Goal: Check status: Check status

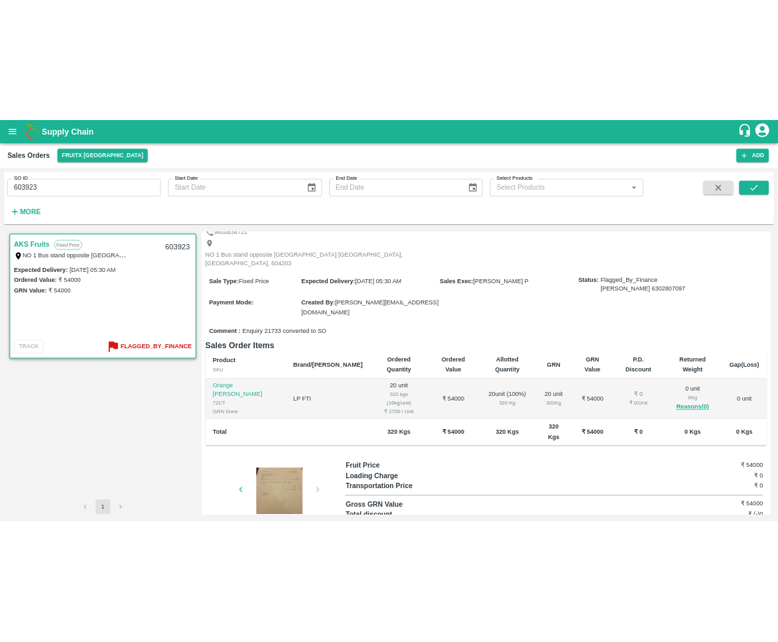
scroll to position [8, 0]
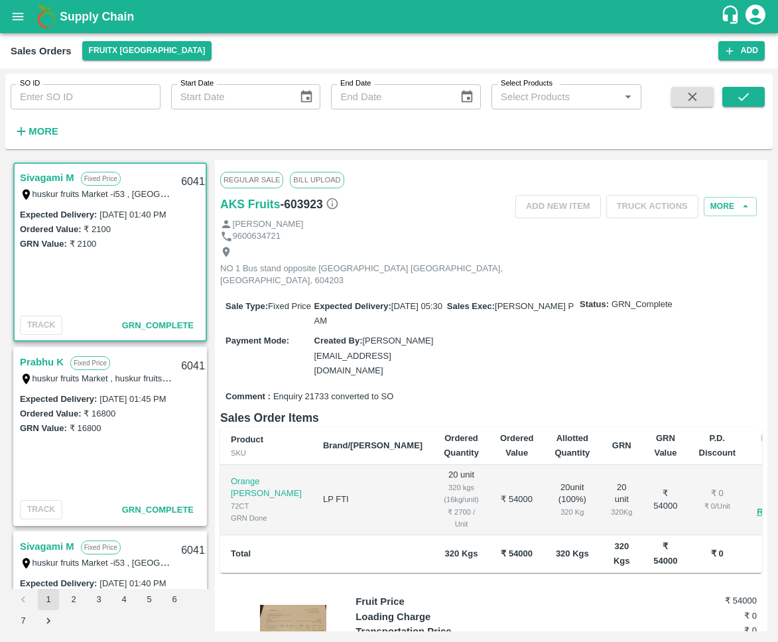
click at [92, 102] on input "SO ID" at bounding box center [86, 96] width 150 height 25
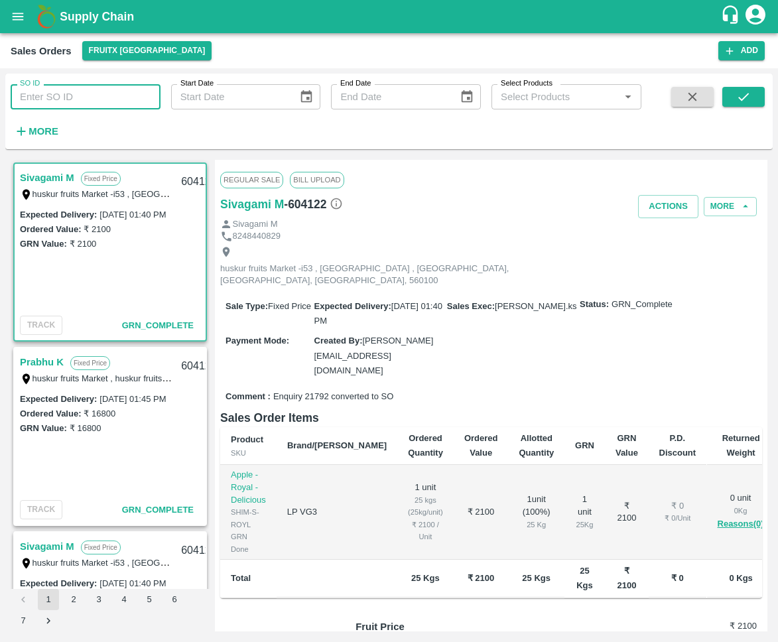
paste input "603923"
type input "603923"
click at [756, 98] on button "submit" at bounding box center [743, 97] width 42 height 20
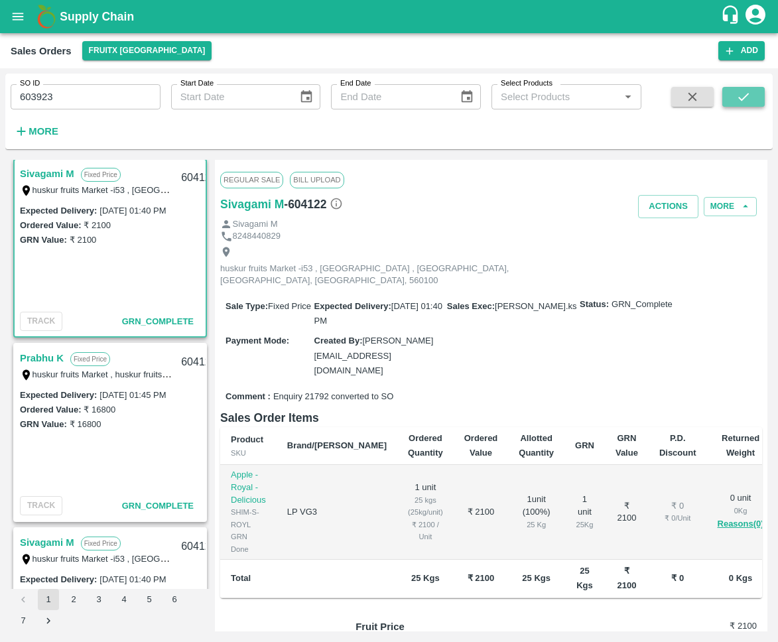
click at [729, 98] on button "submit" at bounding box center [743, 97] width 42 height 20
click at [91, 98] on input "603923" at bounding box center [86, 96] width 150 height 25
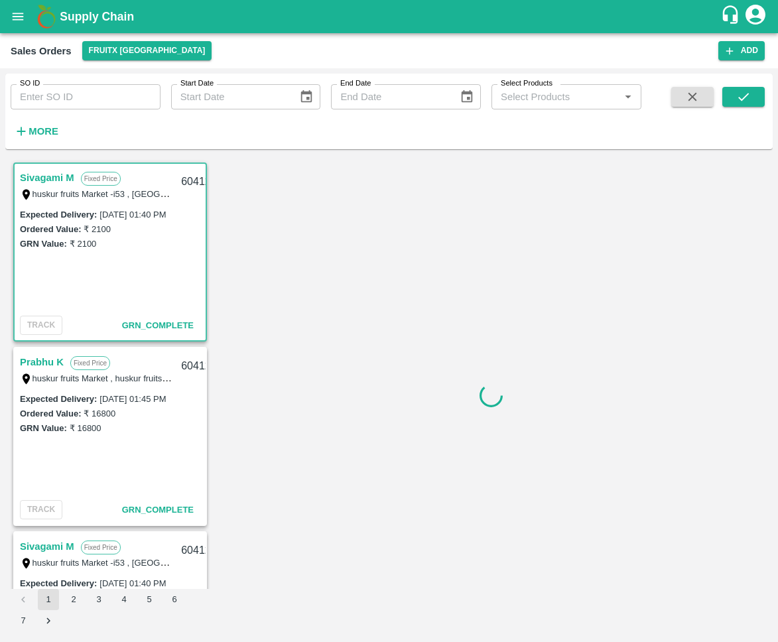
click at [101, 91] on input "SO ID" at bounding box center [86, 96] width 150 height 25
paste input "603923"
click at [753, 93] on button "submit" at bounding box center [743, 97] width 42 height 20
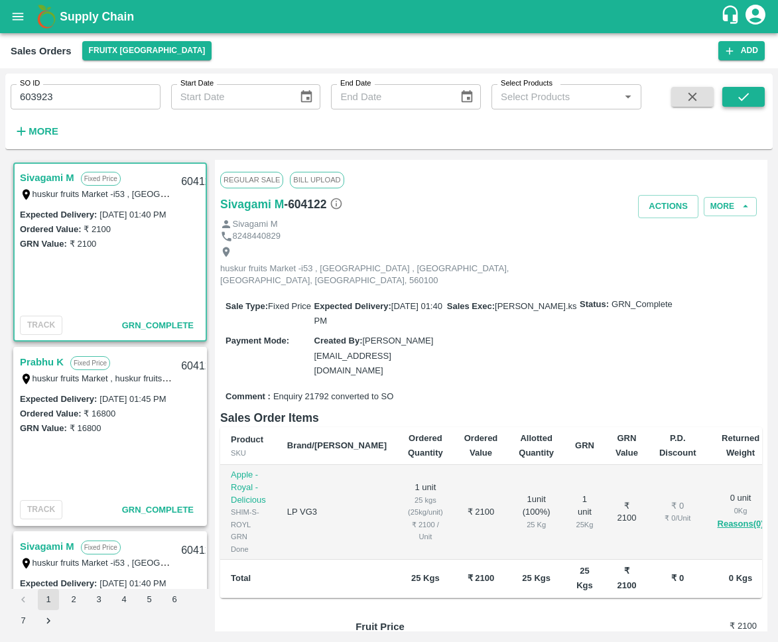
scroll to position [4, 0]
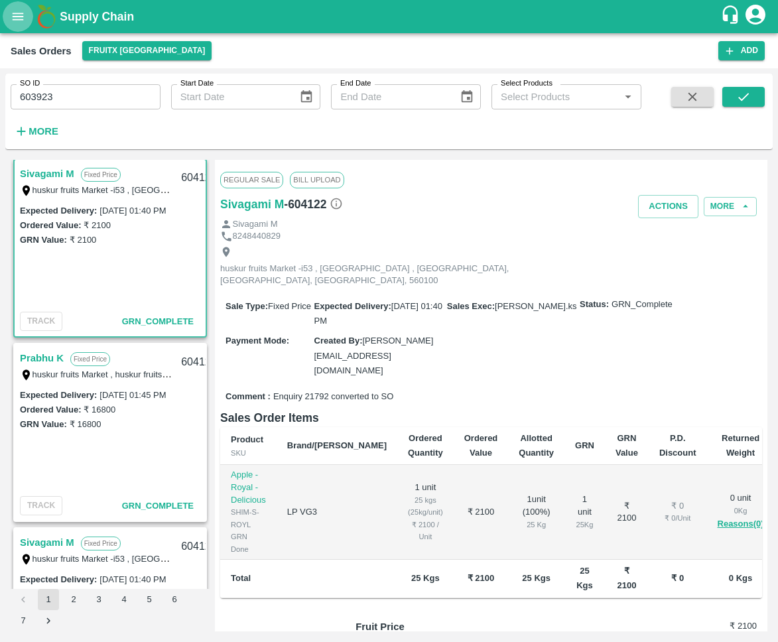
click at [21, 13] on icon "open drawer" at bounding box center [18, 16] width 11 height 7
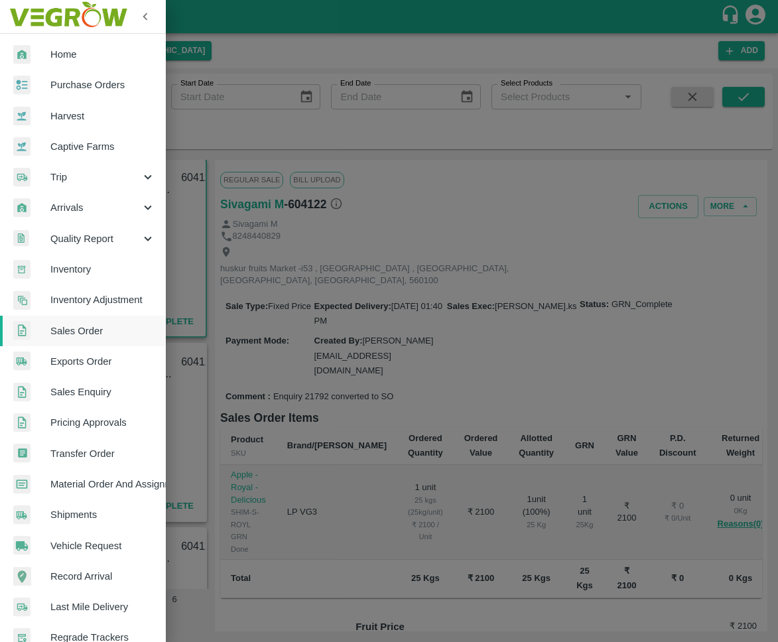
click at [91, 327] on span "Sales Order" at bounding box center [102, 331] width 105 height 15
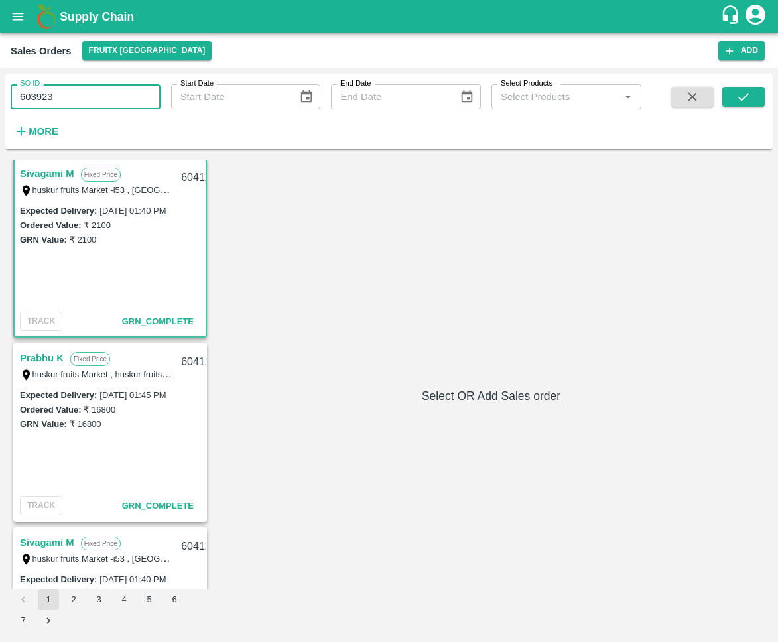
click at [94, 100] on input "603923" at bounding box center [86, 96] width 150 height 25
click at [760, 100] on button "submit" at bounding box center [743, 97] width 42 height 20
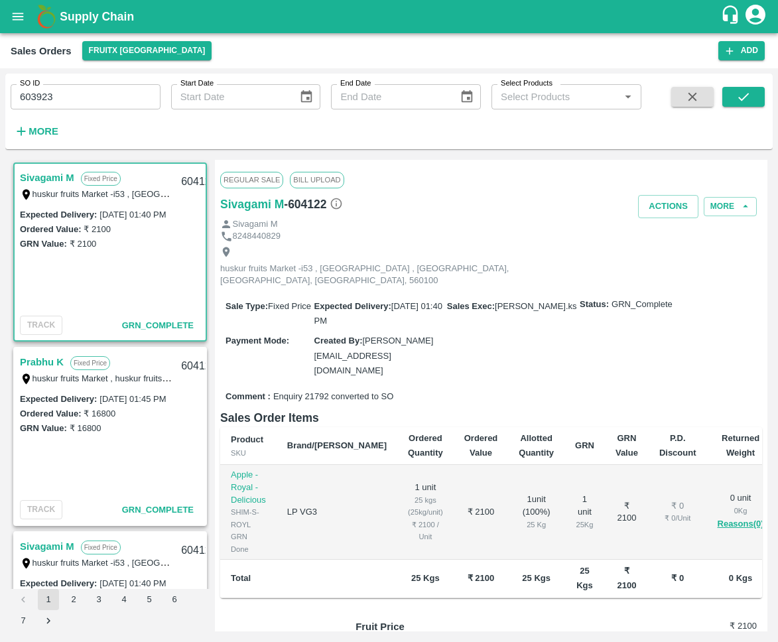
click at [43, 362] on link "Prabhu K" at bounding box center [42, 362] width 44 height 17
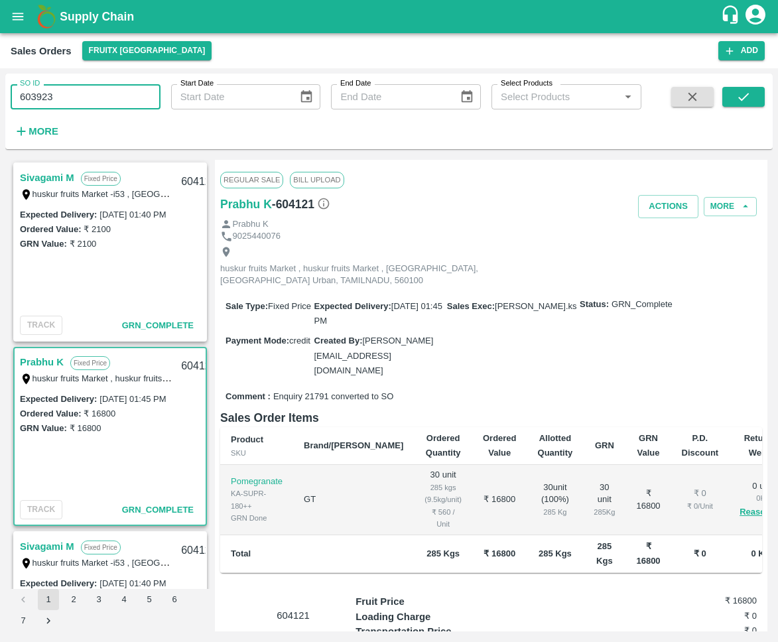
click at [92, 92] on input "603923" at bounding box center [86, 96] width 150 height 25
paste input "603923"
click at [94, 96] on input "603923603923" at bounding box center [86, 96] width 150 height 25
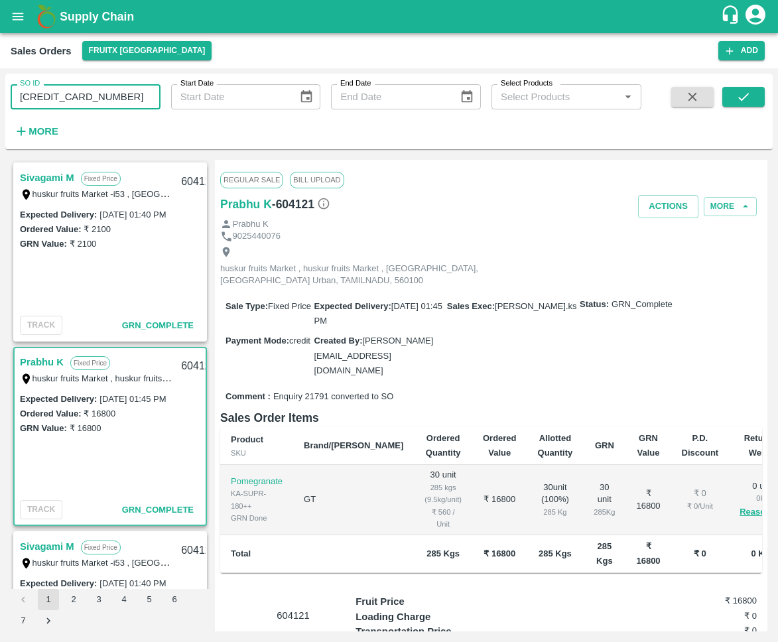
paste input "text"
click at [727, 98] on button "submit" at bounding box center [743, 97] width 42 height 20
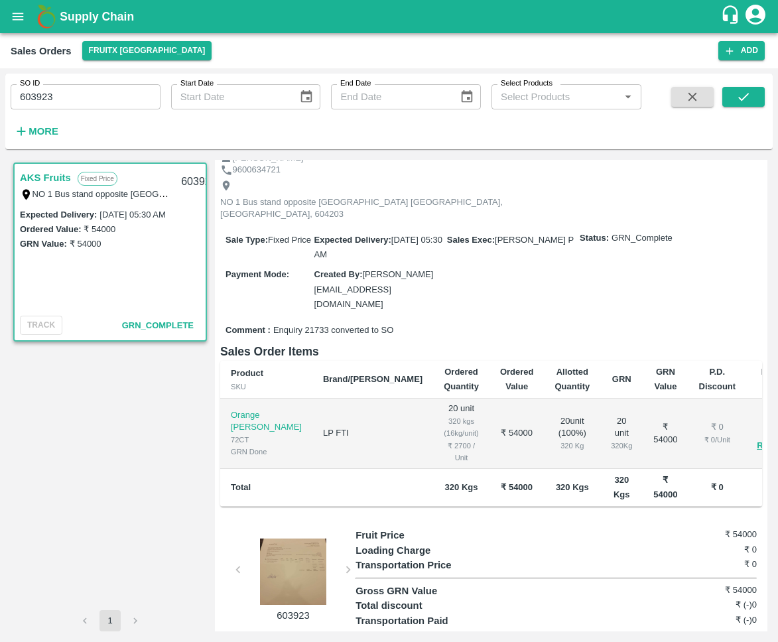
scroll to position [84, 0]
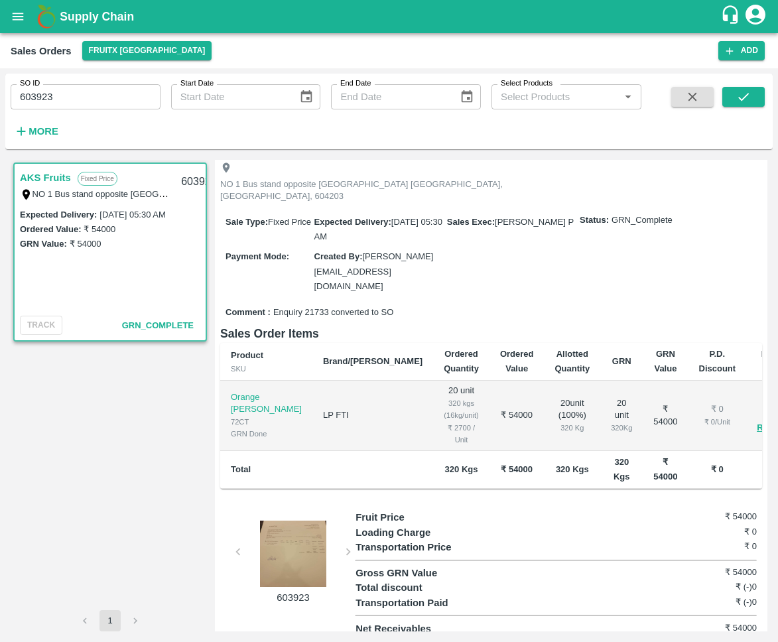
click at [344, 541] on div "603923" at bounding box center [287, 557] width 135 height 95
click at [286, 547] on div at bounding box center [293, 554] width 100 height 66
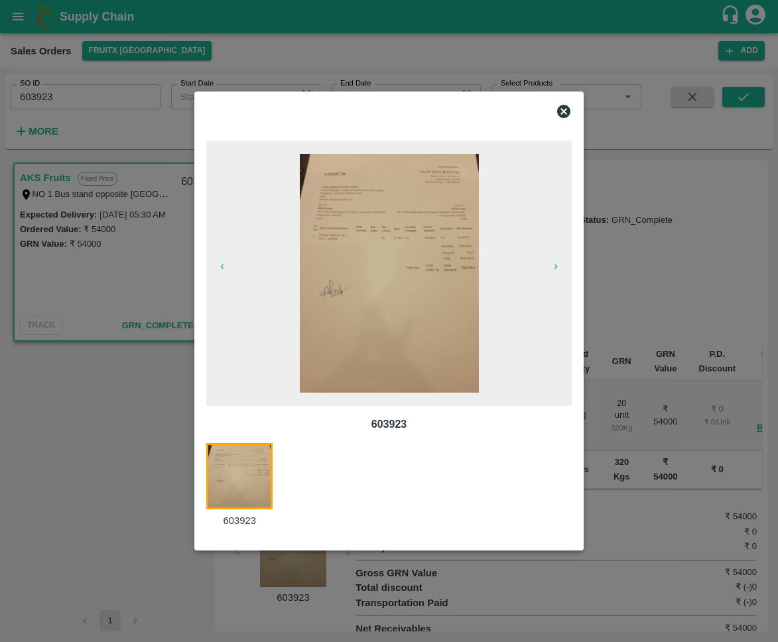
click at [436, 267] on img at bounding box center [389, 273] width 179 height 239
click at [563, 110] on icon at bounding box center [564, 111] width 16 height 16
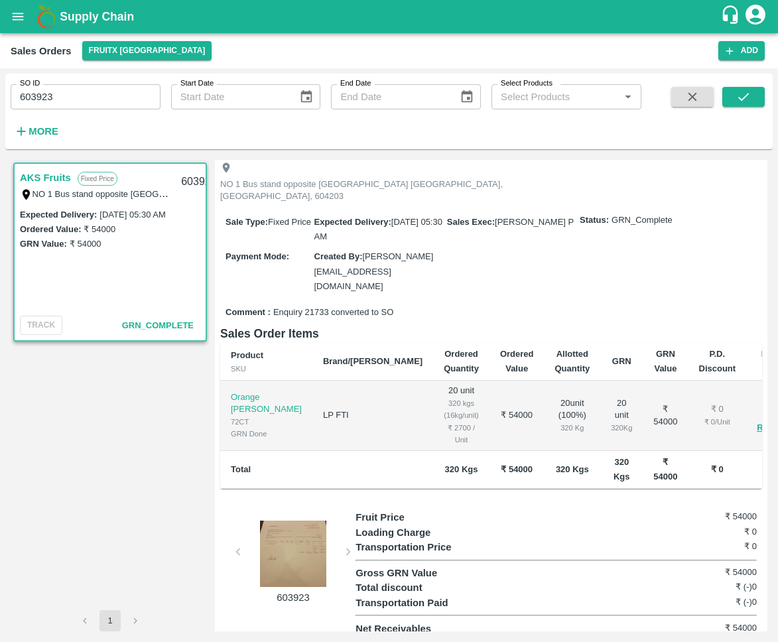
click at [307, 549] on div at bounding box center [293, 554] width 100 height 66
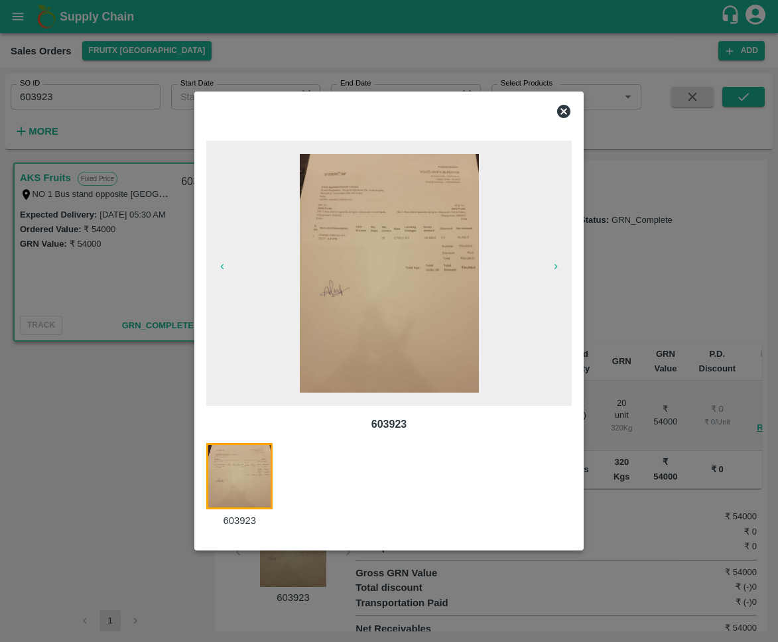
click at [393, 270] on img at bounding box center [389, 273] width 179 height 239
click at [567, 101] on div at bounding box center [389, 111] width 376 height 27
click at [563, 107] on icon at bounding box center [563, 111] width 13 height 13
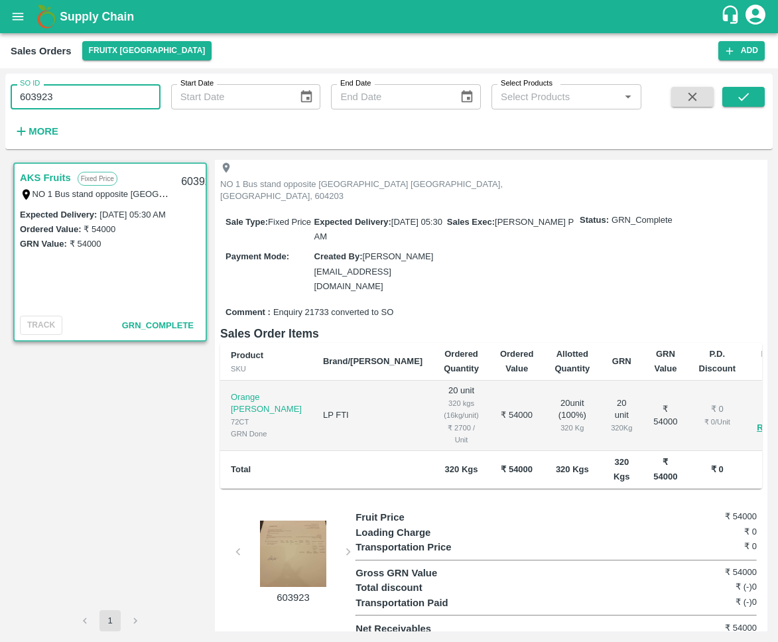
click at [137, 93] on input "603923" at bounding box center [86, 96] width 150 height 25
paste input "text"
type input "603922"
click at [740, 96] on icon "submit" at bounding box center [743, 97] width 15 height 15
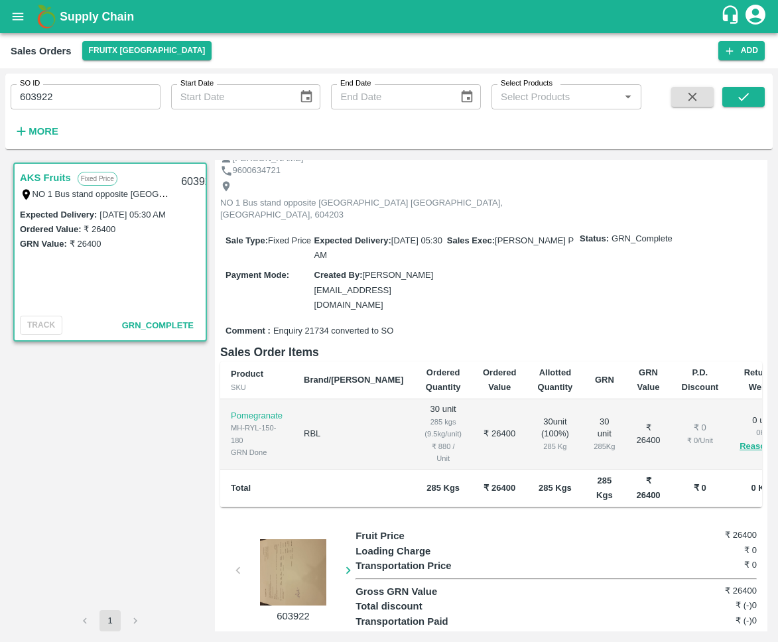
scroll to position [72, 0]
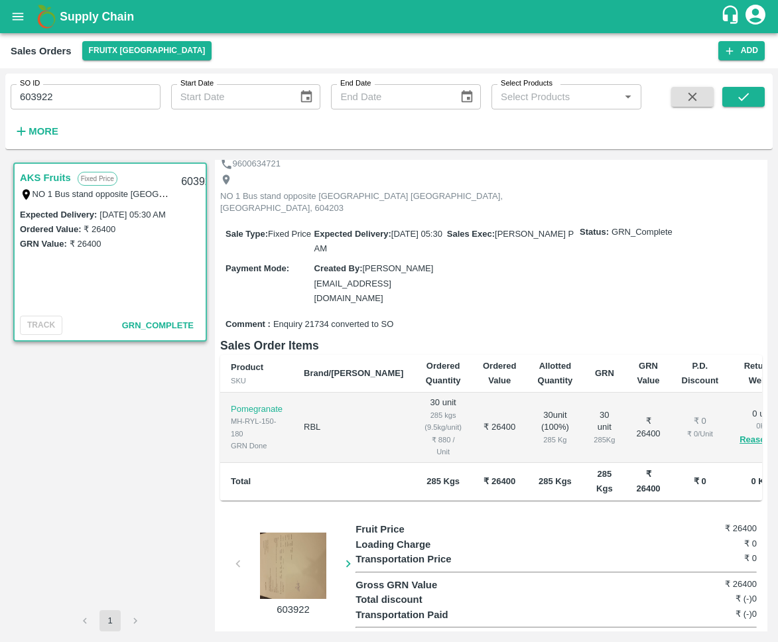
click at [305, 545] on div at bounding box center [293, 566] width 100 height 66
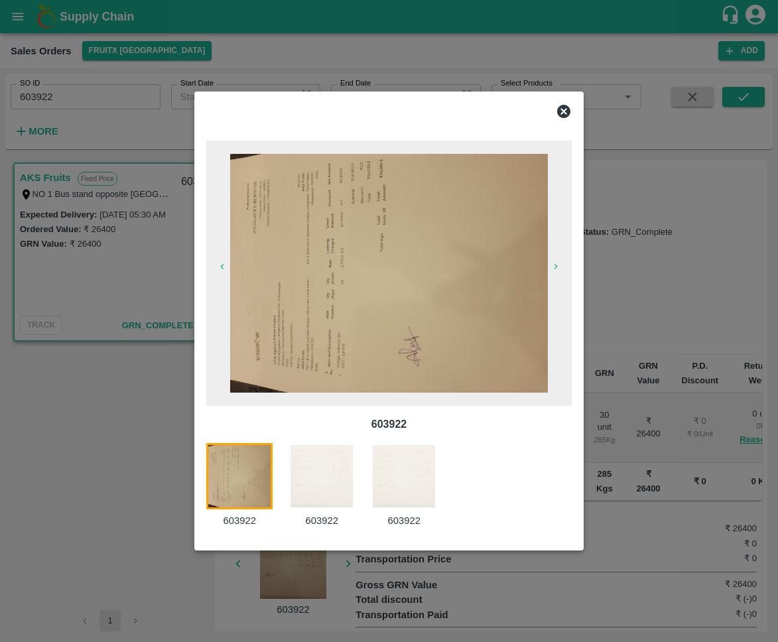
click at [308, 484] on img at bounding box center [322, 476] width 66 height 66
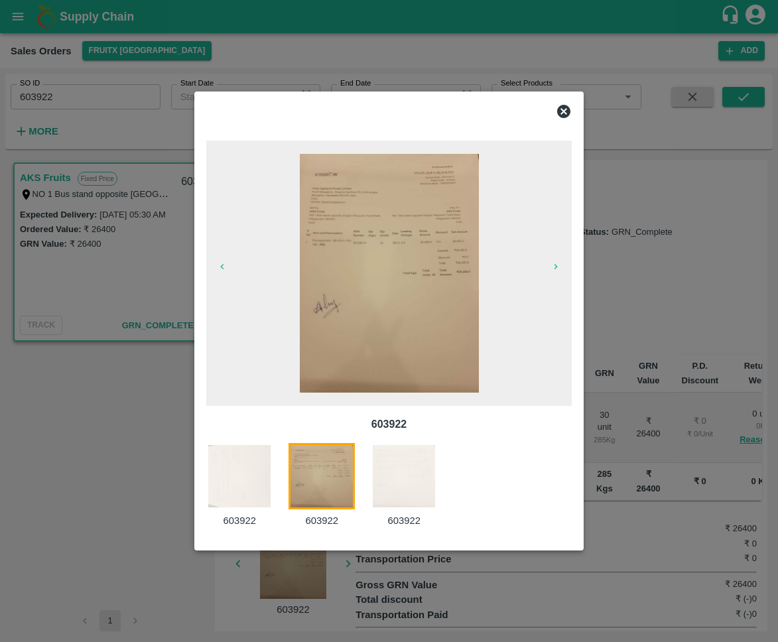
click at [407, 480] on img at bounding box center [404, 476] width 66 height 66
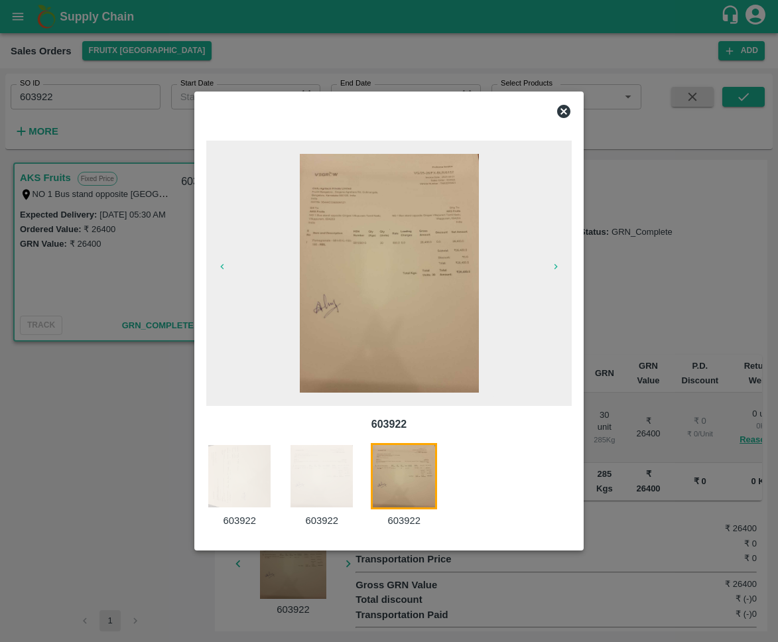
click at [228, 475] on img at bounding box center [239, 476] width 66 height 66
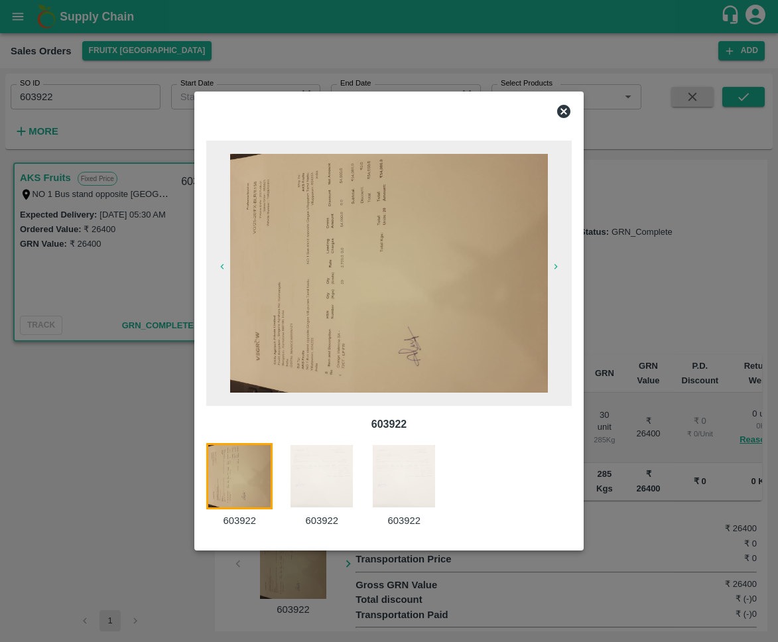
click at [373, 182] on img at bounding box center [389, 273] width 318 height 239
click at [306, 478] on img at bounding box center [322, 476] width 66 height 66
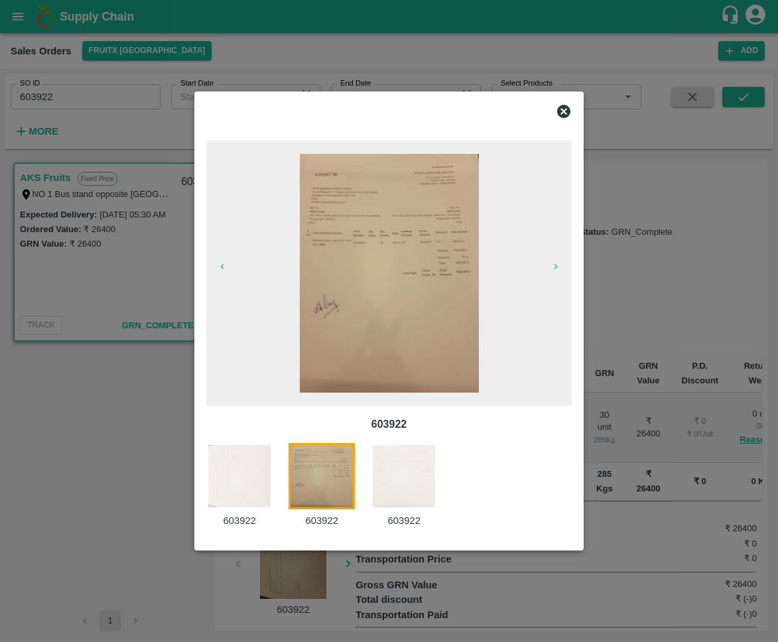
click at [397, 301] on img at bounding box center [389, 273] width 179 height 239
click at [392, 485] on img at bounding box center [404, 476] width 66 height 66
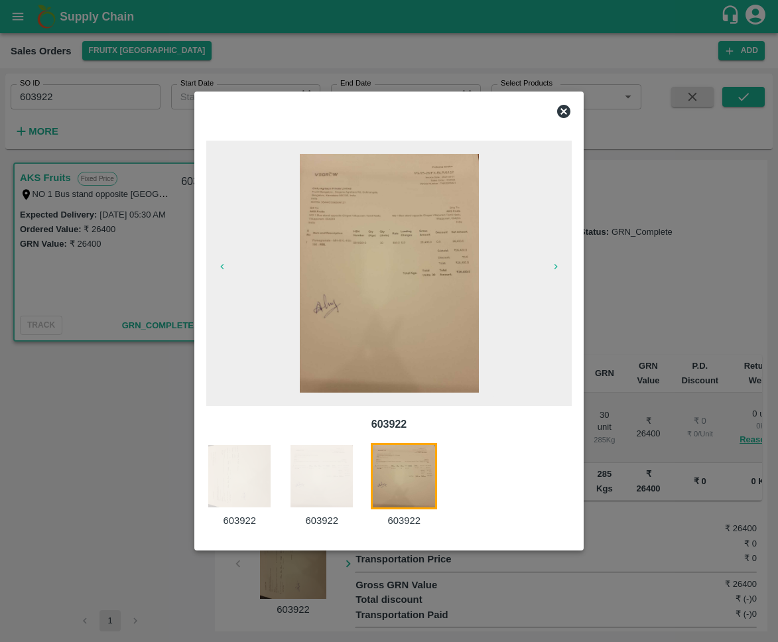
click at [410, 297] on img at bounding box center [389, 273] width 179 height 239
click at [645, 273] on div at bounding box center [389, 321] width 778 height 642
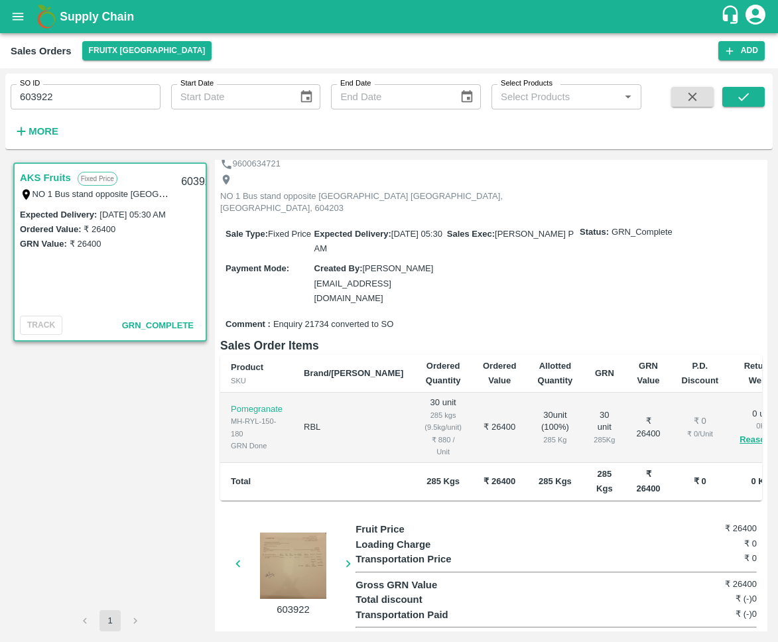
click at [184, 183] on div "603922" at bounding box center [198, 182] width 51 height 31
copy div "603922"
click at [75, 97] on input "603922" at bounding box center [86, 96] width 150 height 25
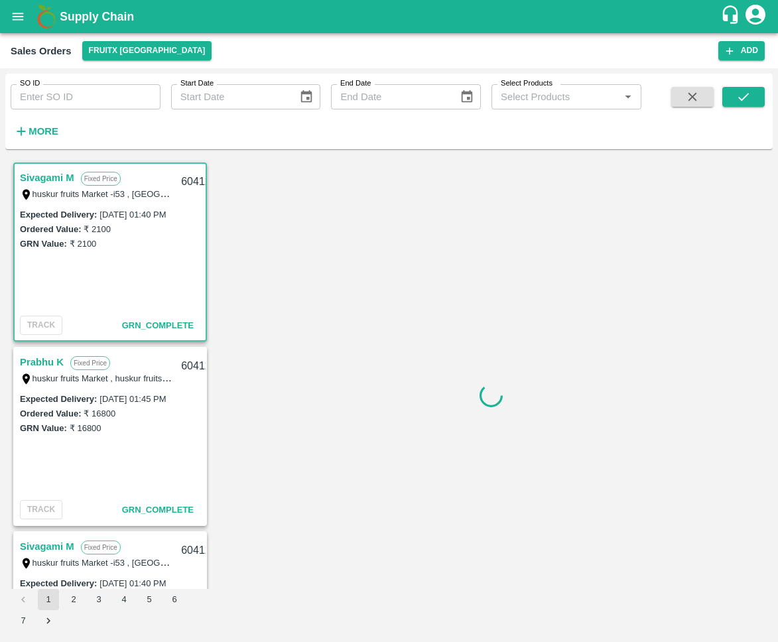
click at [106, 103] on input "SO ID" at bounding box center [86, 96] width 150 height 25
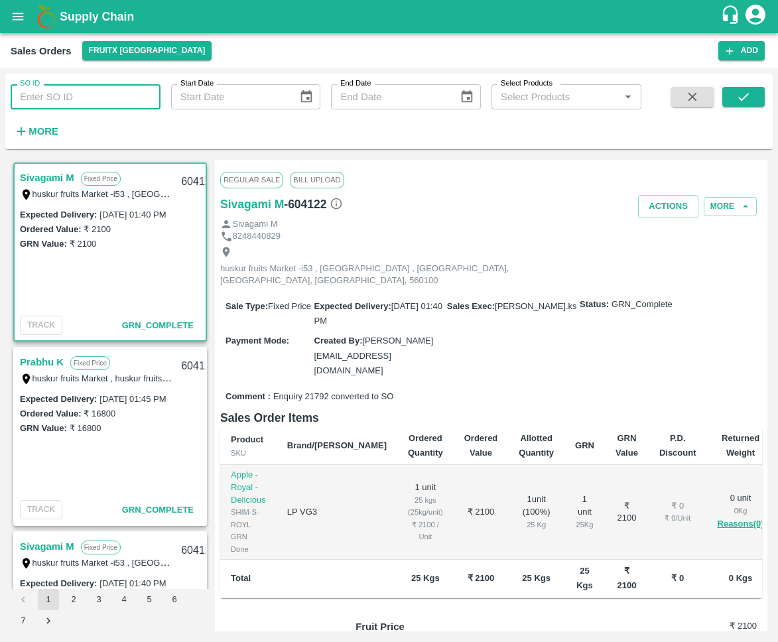
paste input "603922"
type input "603922"
click at [733, 101] on button "submit" at bounding box center [743, 97] width 42 height 20
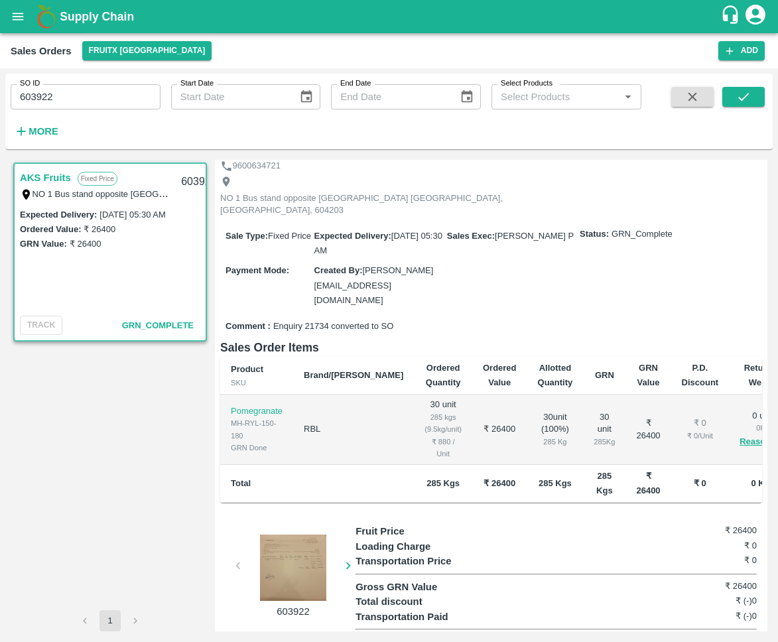
scroll to position [72, 0]
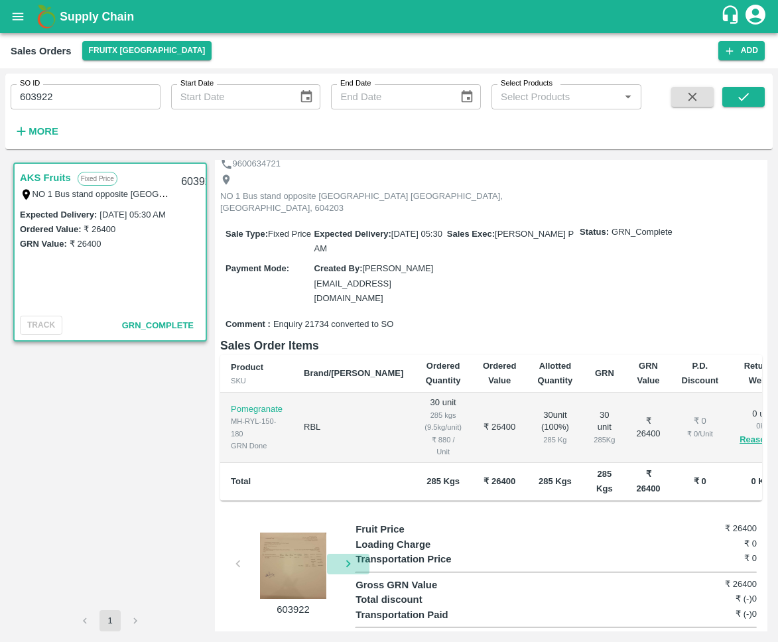
click at [345, 557] on icon "button" at bounding box center [348, 564] width 15 height 15
click at [291, 548] on div at bounding box center [293, 566] width 100 height 66
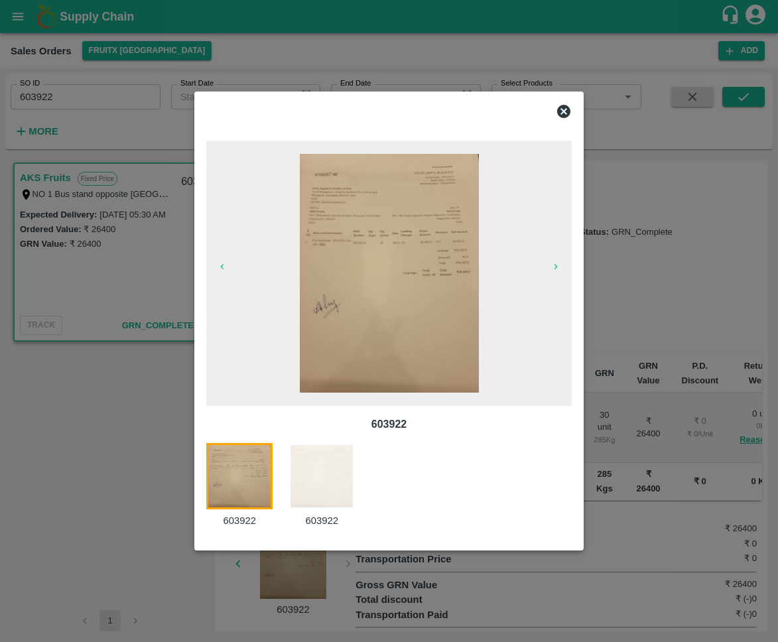
click at [326, 483] on img at bounding box center [322, 476] width 66 height 66
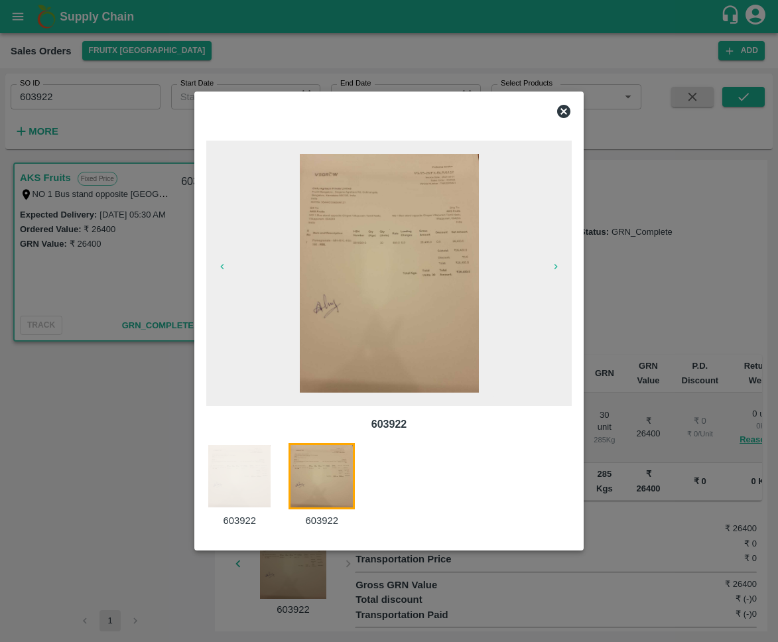
click at [255, 485] on img at bounding box center [239, 476] width 66 height 66
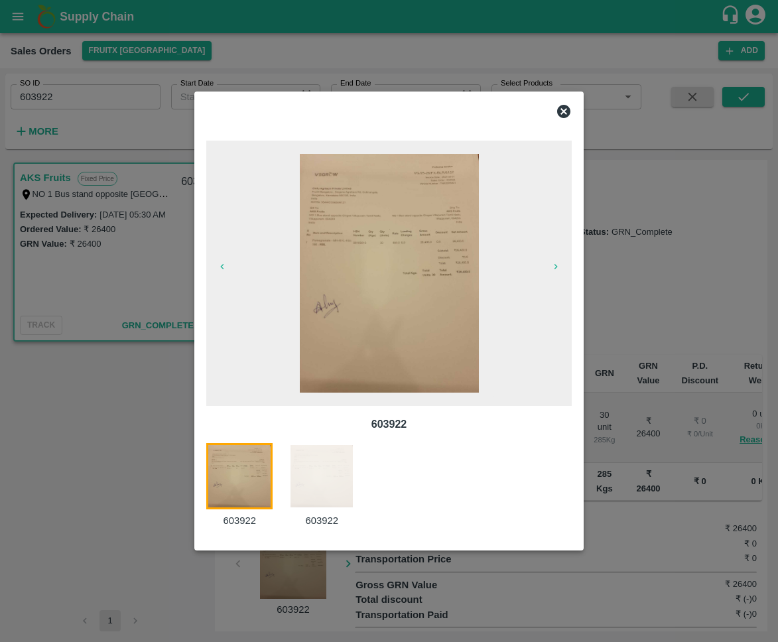
click at [433, 273] on img at bounding box center [389, 273] width 179 height 239
click at [567, 111] on icon at bounding box center [563, 111] width 13 height 13
